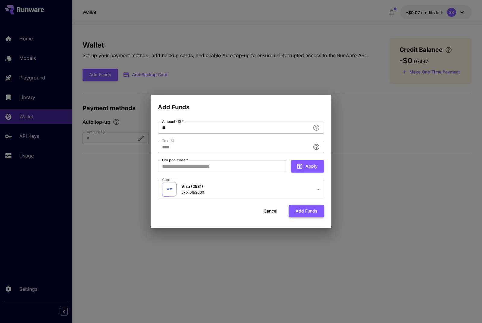
click at [310, 212] on button "Add funds" at bounding box center [306, 211] width 35 height 12
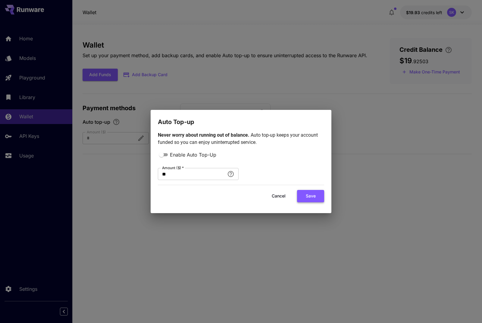
click at [313, 196] on button "Save" at bounding box center [310, 196] width 27 height 12
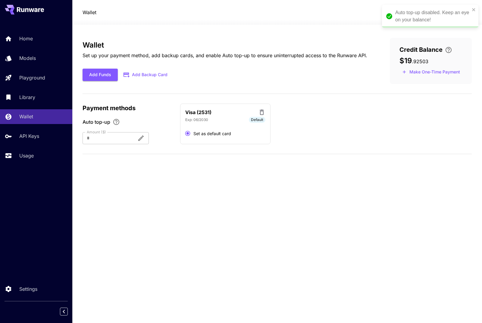
click at [406, 15] on div "Auto top-up disabled. Keep an eye on your balance!" at bounding box center [432, 16] width 75 height 14
click at [416, 11] on span "$19.93" at bounding box center [413, 12] width 15 height 5
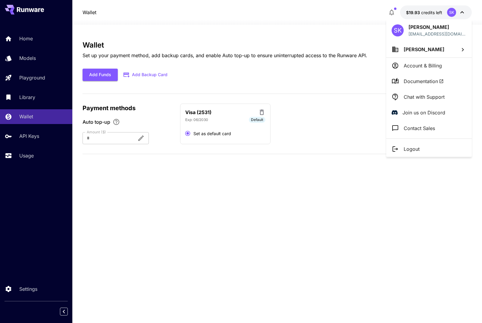
click at [417, 65] on p "Account & Billing" at bounding box center [423, 65] width 38 height 7
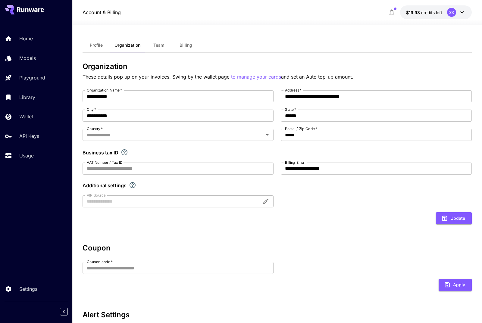
type input "********"
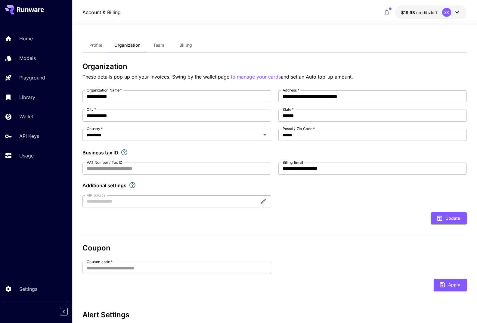
click at [448, 11] on div "SK" at bounding box center [446, 12] width 9 height 9
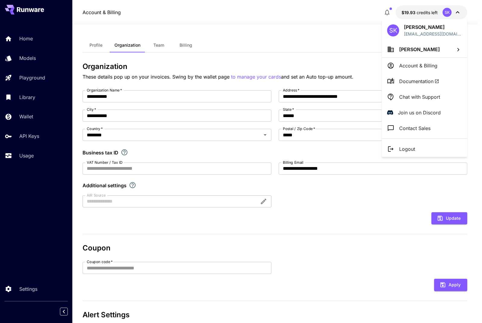
click at [459, 49] on icon at bounding box center [457, 49] width 7 height 7
click at [342, 60] on p "[PERSON_NAME]" at bounding box center [342, 61] width 41 height 7
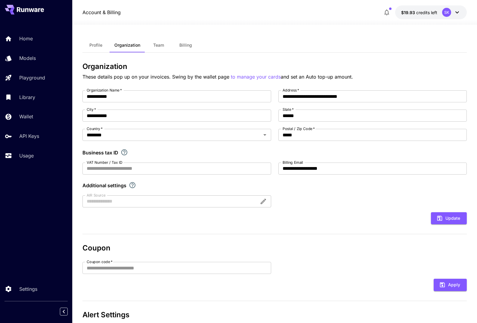
click at [451, 11] on div "SK" at bounding box center [446, 12] width 9 height 9
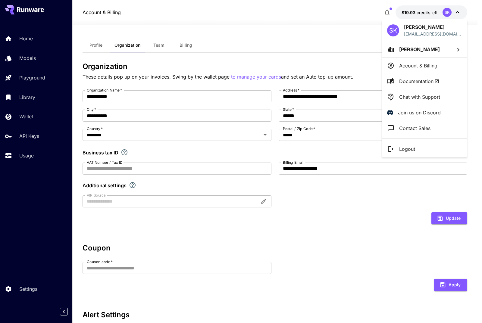
click at [416, 78] on span "Documentation" at bounding box center [419, 81] width 40 height 7
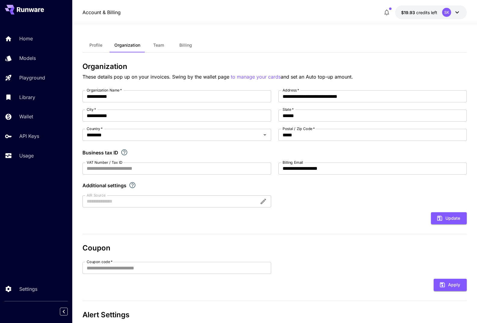
click at [447, 13] on div "SK" at bounding box center [446, 12] width 9 height 9
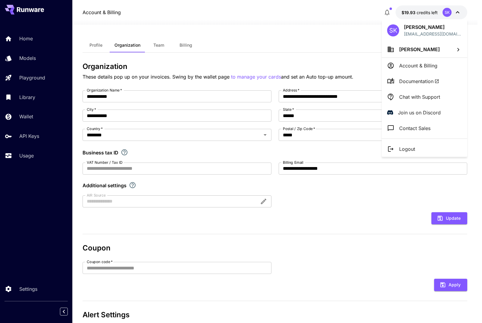
click at [390, 50] on icon at bounding box center [390, 49] width 7 height 7
click at [458, 48] on div at bounding box center [241, 161] width 482 height 323
click at [390, 31] on div "SK" at bounding box center [393, 30] width 12 height 12
click at [455, 12] on div at bounding box center [241, 161] width 482 height 323
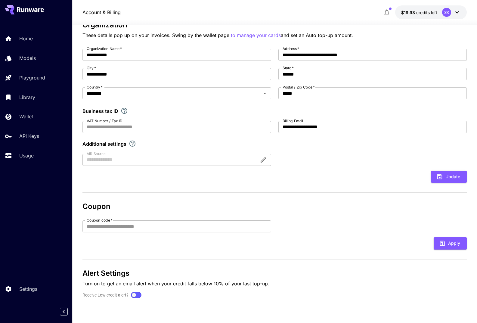
scroll to position [45, 0]
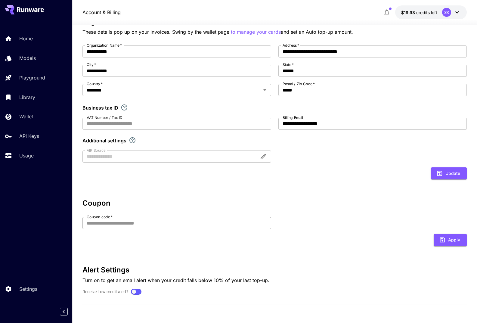
click at [129, 223] on input "Coupon code   *" at bounding box center [177, 223] width 189 height 12
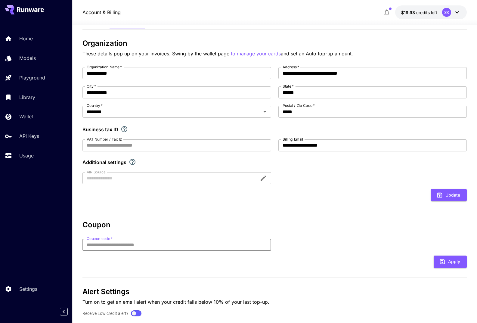
scroll to position [0, 0]
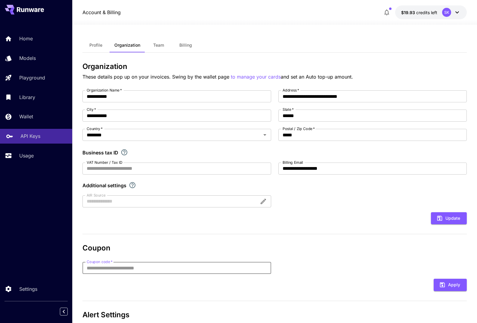
click at [26, 134] on p "API Keys" at bounding box center [30, 136] width 20 height 7
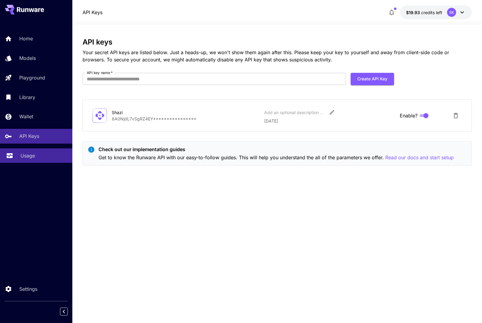
click at [27, 157] on p "Usage" at bounding box center [27, 155] width 14 height 7
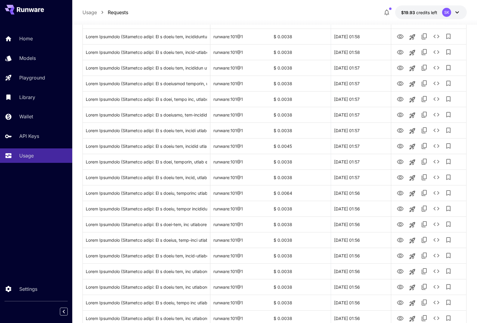
scroll to position [512, 0]
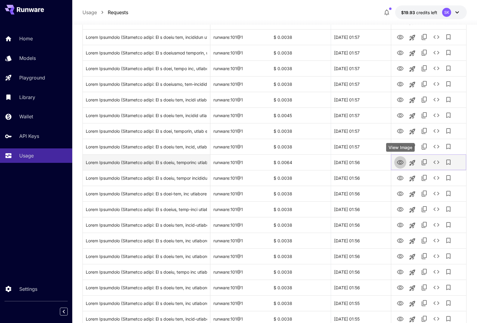
click at [402, 161] on icon "View Image" at bounding box center [400, 162] width 7 height 7
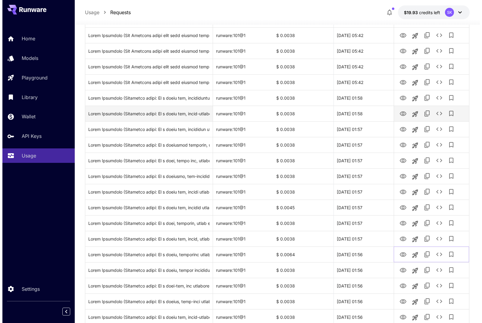
scroll to position [432, 0]
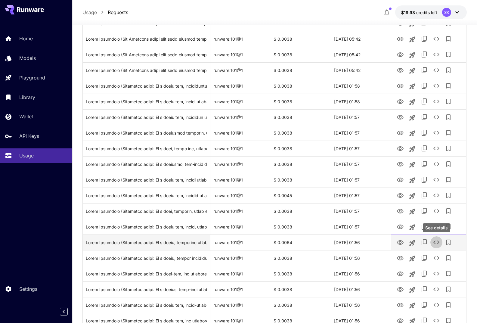
click at [438, 241] on icon "See details" at bounding box center [436, 242] width 7 height 7
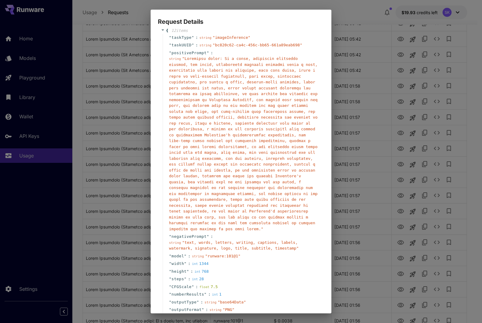
scroll to position [0, 0]
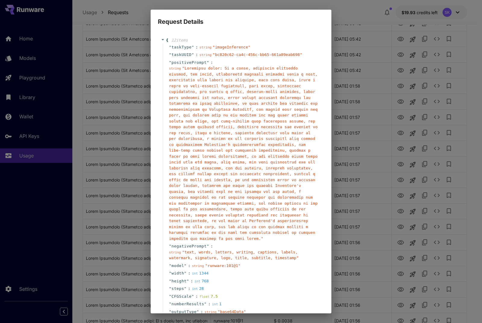
click at [114, 16] on div "Request Details { 12 item s " taskType " : string " imageInference " " taskUUID…" at bounding box center [241, 161] width 482 height 323
click at [94, 20] on div "Request Details { 12 item s " taskType " : string " imageInference " " taskUUID…" at bounding box center [241, 161] width 482 height 323
click at [352, 11] on div "Request Details { 12 item s " taskType " : string " imageInference " " taskUUID…" at bounding box center [241, 161] width 482 height 323
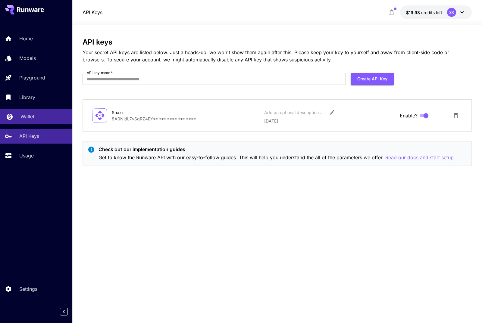
click at [35, 114] on div "Wallet" at bounding box center [43, 116] width 47 height 7
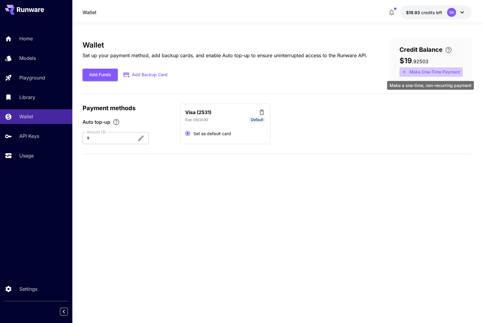
click at [421, 70] on button "Make One-Time Payment" at bounding box center [430, 71] width 63 height 9
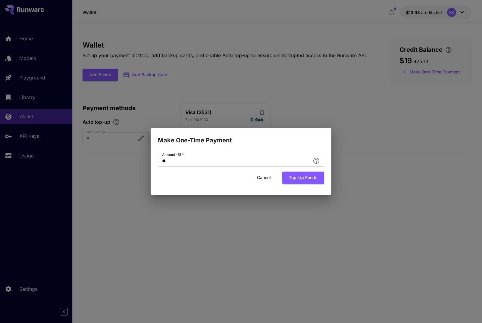
click at [362, 80] on div "Make One-Time Payment Amount ($)   * ** Amount ($)   * Cancel Top-up funds" at bounding box center [241, 161] width 482 height 323
click at [261, 176] on button "Cancel" at bounding box center [263, 178] width 27 height 12
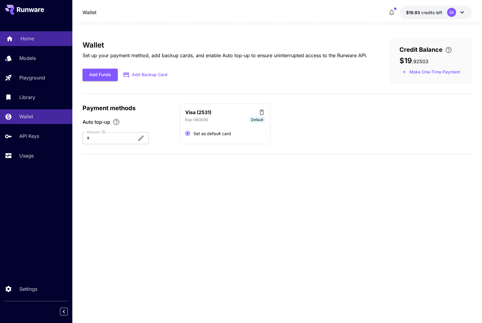
click at [27, 34] on link "Home" at bounding box center [36, 38] width 72 height 15
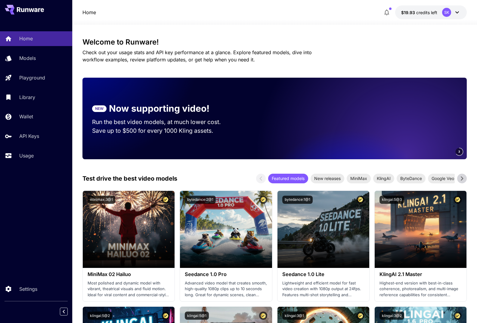
click at [389, 12] on icon "button" at bounding box center [386, 12] width 7 height 7
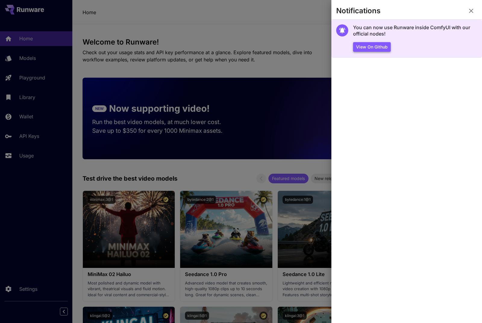
click at [371, 44] on button "View on Github" at bounding box center [372, 47] width 38 height 10
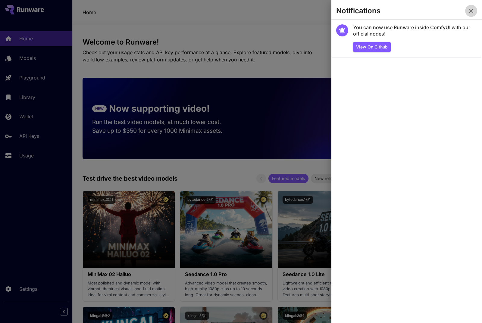
click at [472, 12] on icon "button" at bounding box center [470, 10] width 7 height 7
